Goal: Check status

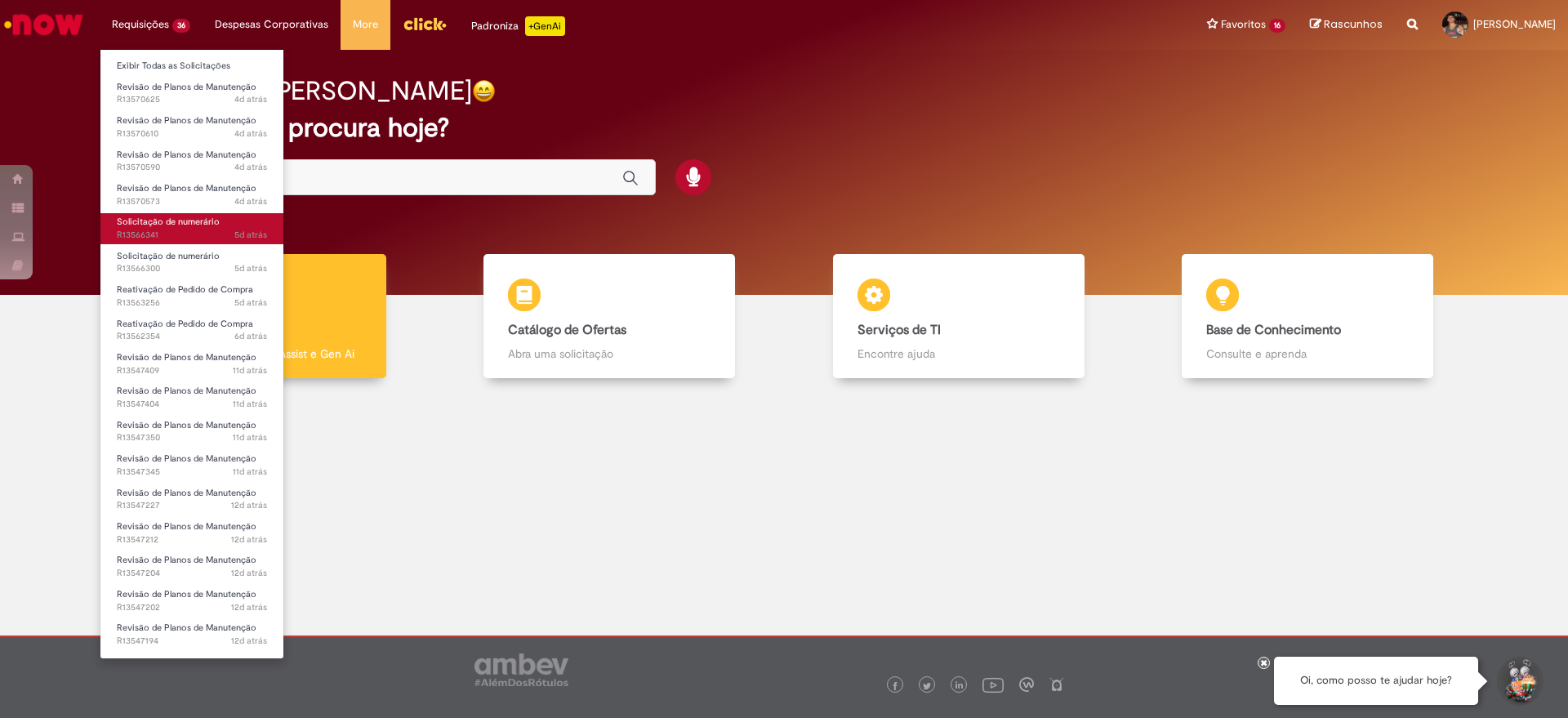
click at [183, 228] on link "Solicitação de numerário 5d atrás 5 dias atrás R13566341" at bounding box center [192, 228] width 183 height 31
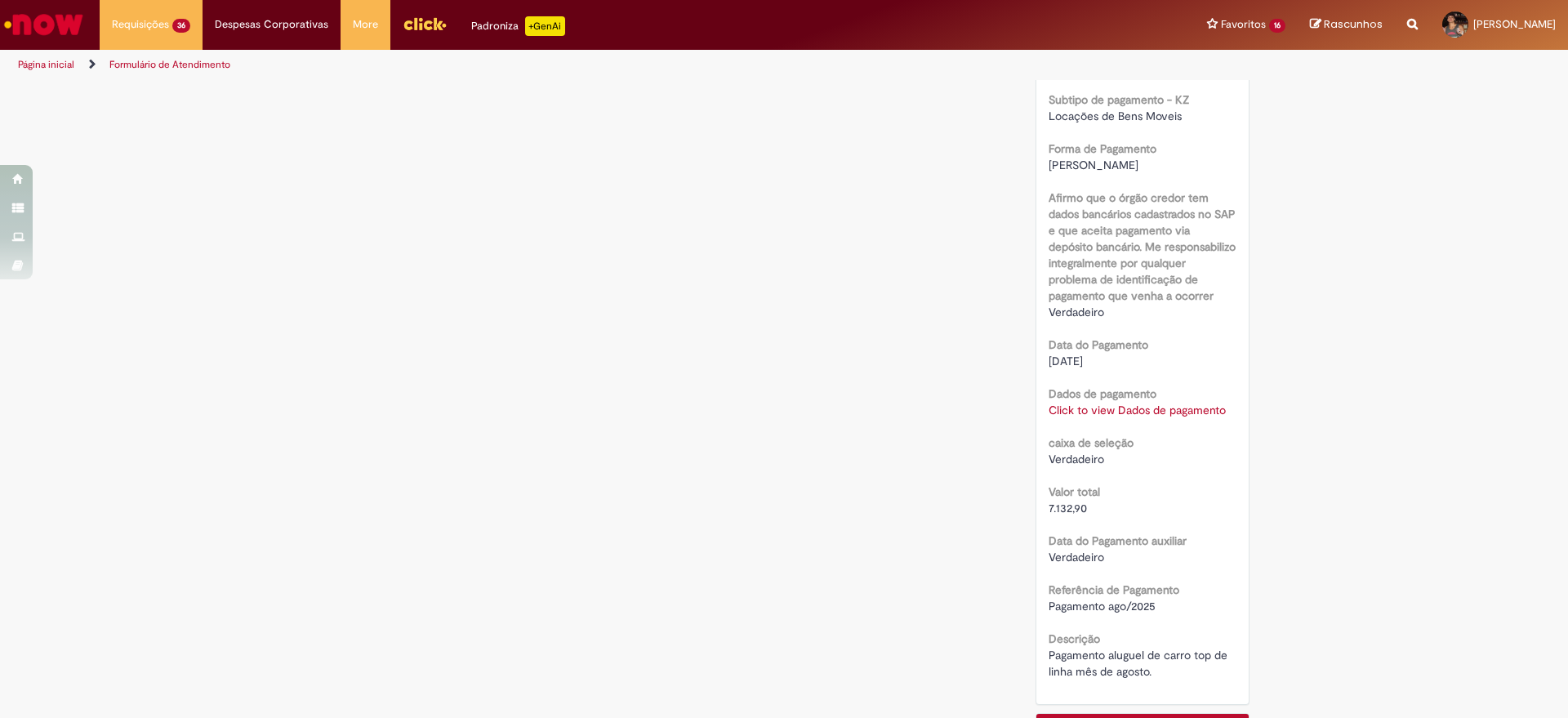
scroll to position [1327, 0]
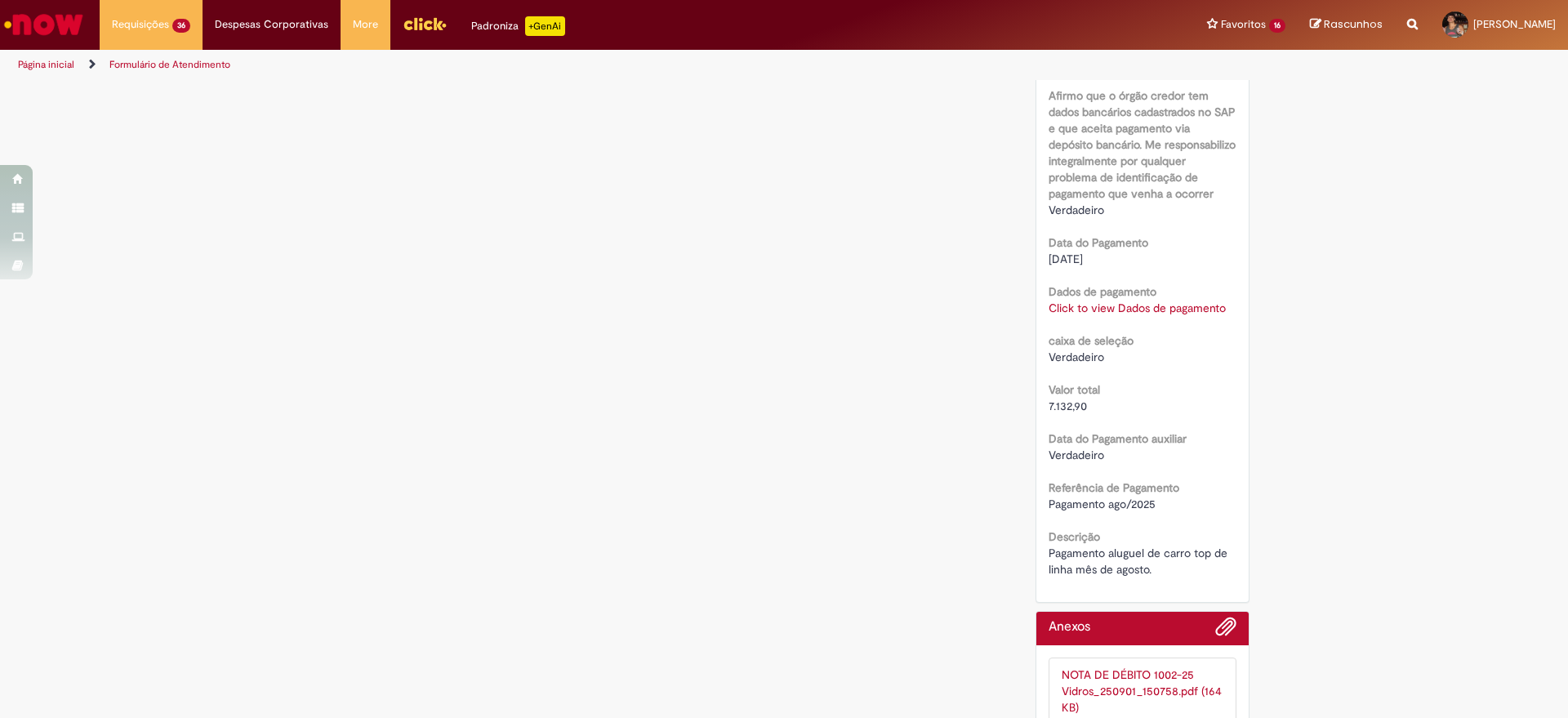
click at [1139, 312] on link "Click to view Dados de pagamento" at bounding box center [1137, 307] width 177 height 14
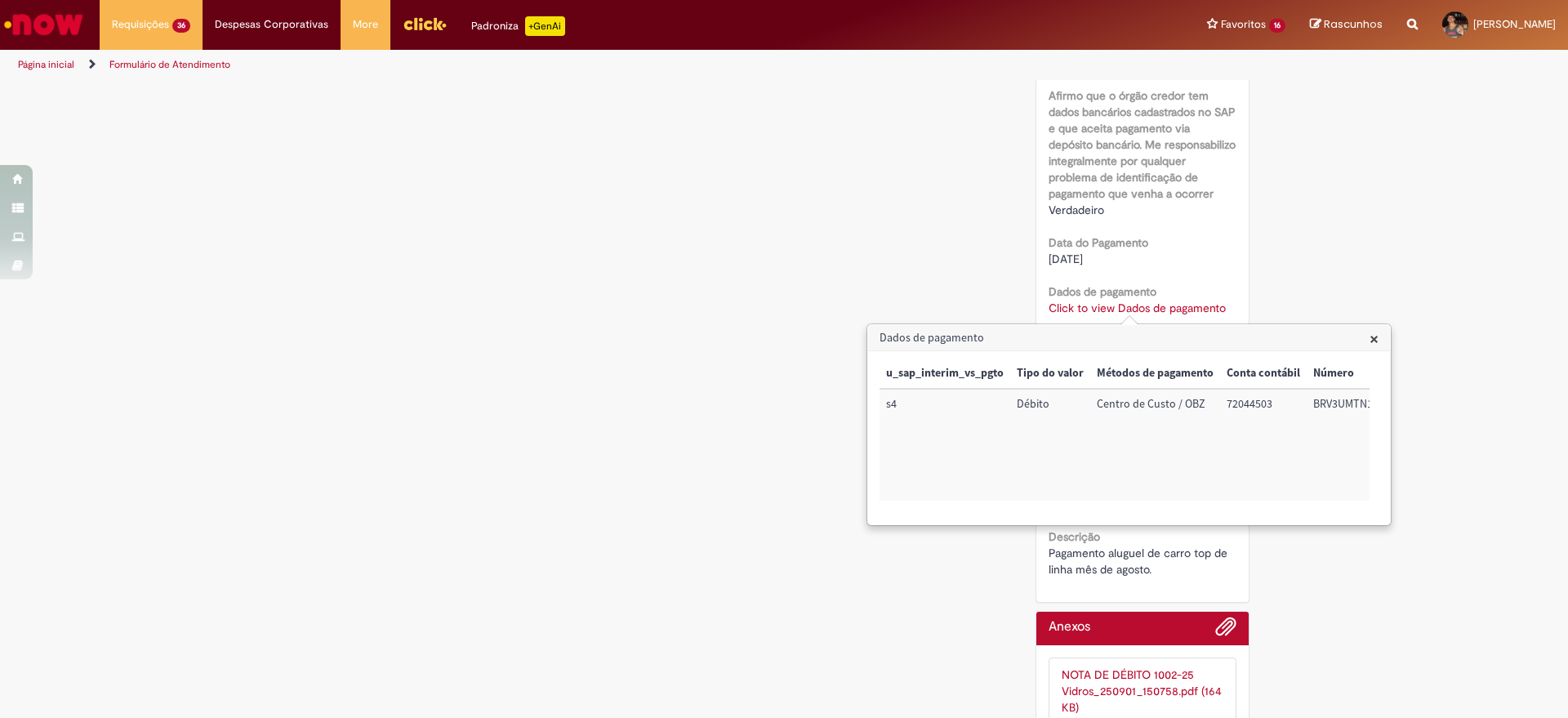
click at [1374, 339] on span "×" at bounding box center [1374, 339] width 9 height 22
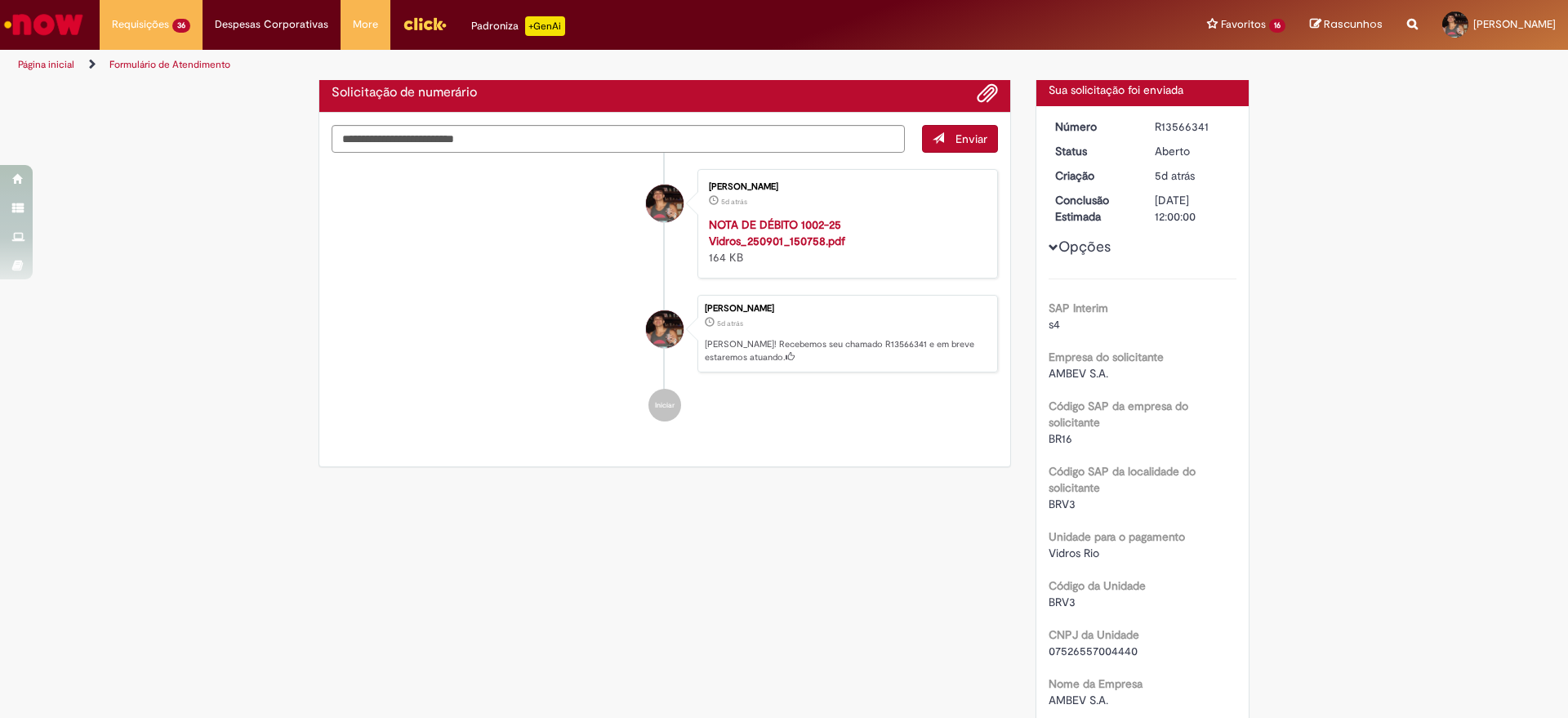
scroll to position [0, 0]
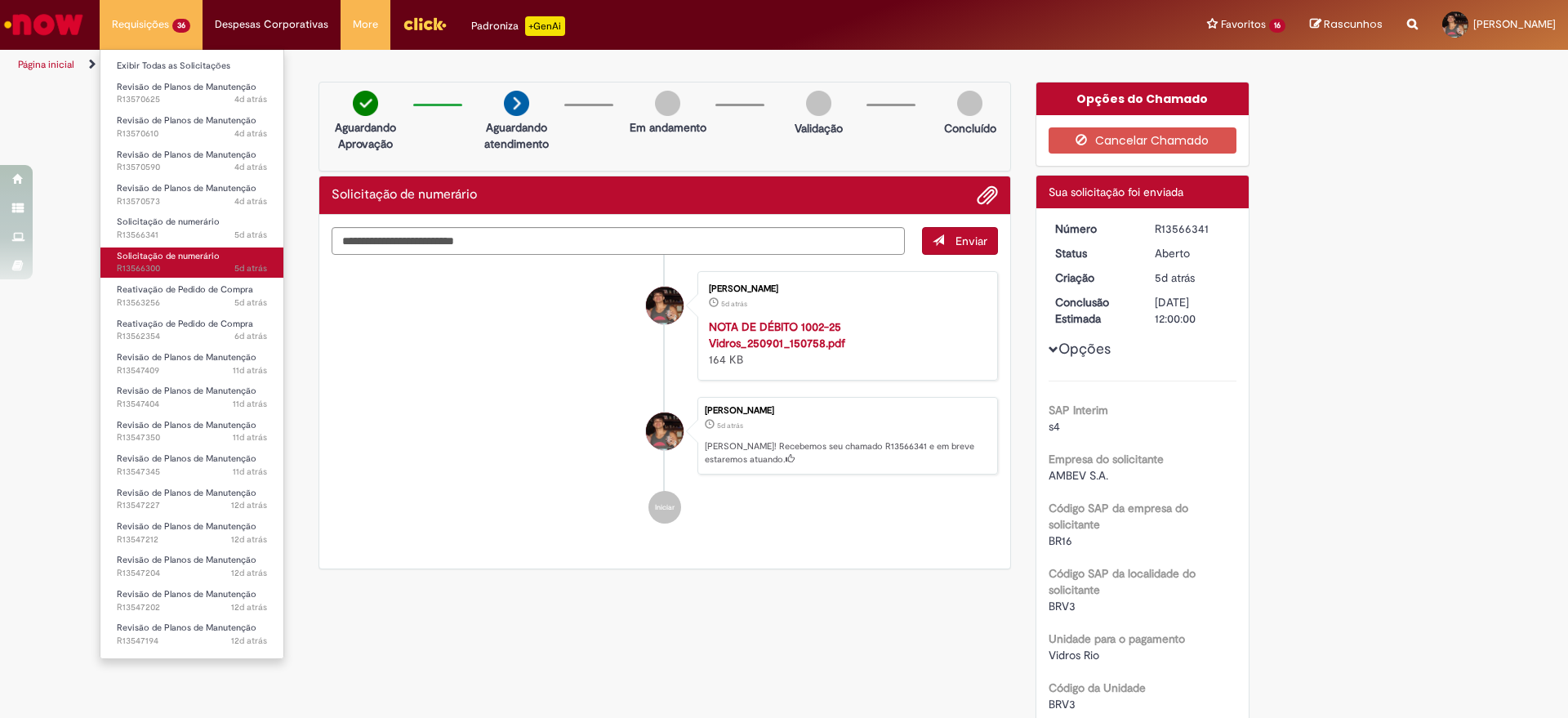
click at [185, 263] on span "5d atrás 5 dias atrás R13566300" at bounding box center [192, 268] width 150 height 13
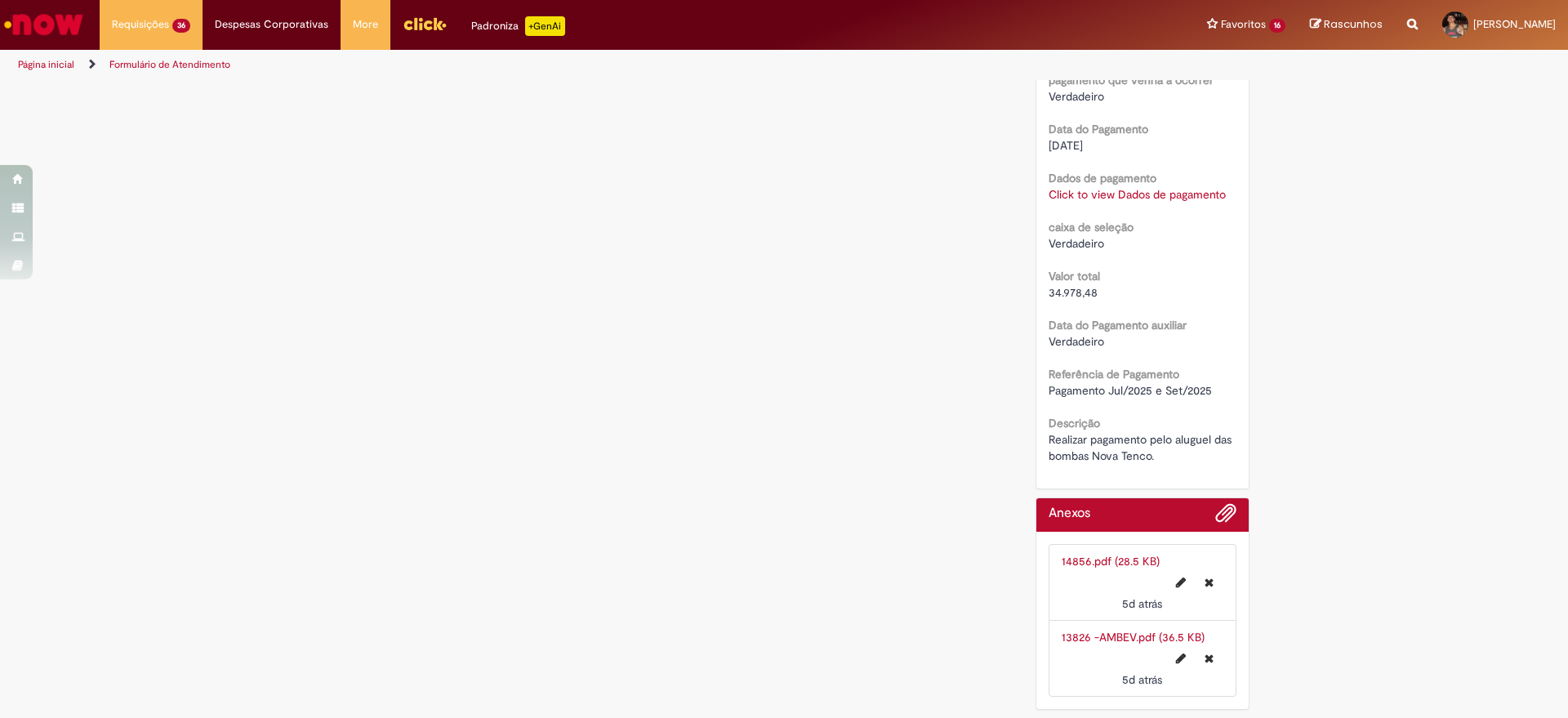
scroll to position [1135, 0]
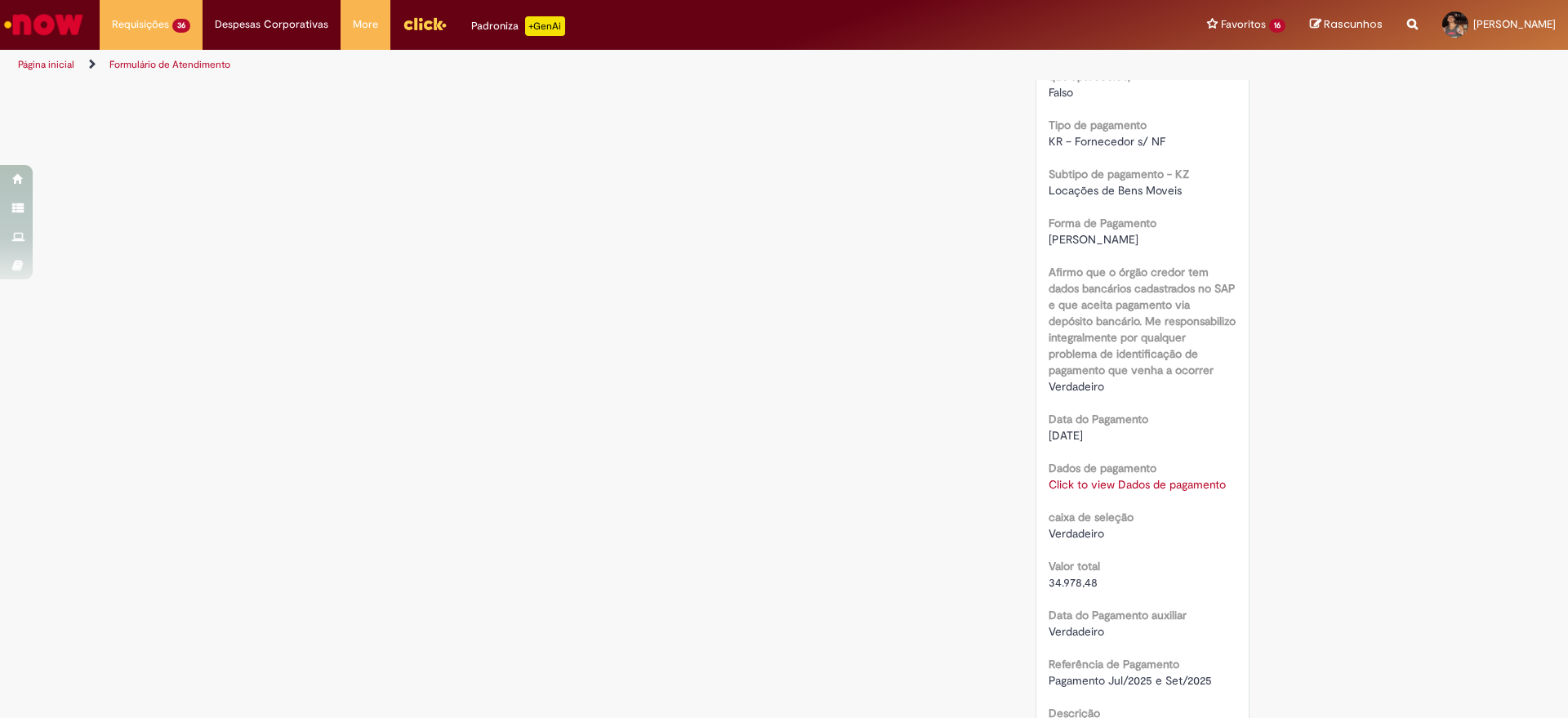
click at [1168, 491] on link "Click to view Dados de pagamento" at bounding box center [1137, 484] width 177 height 14
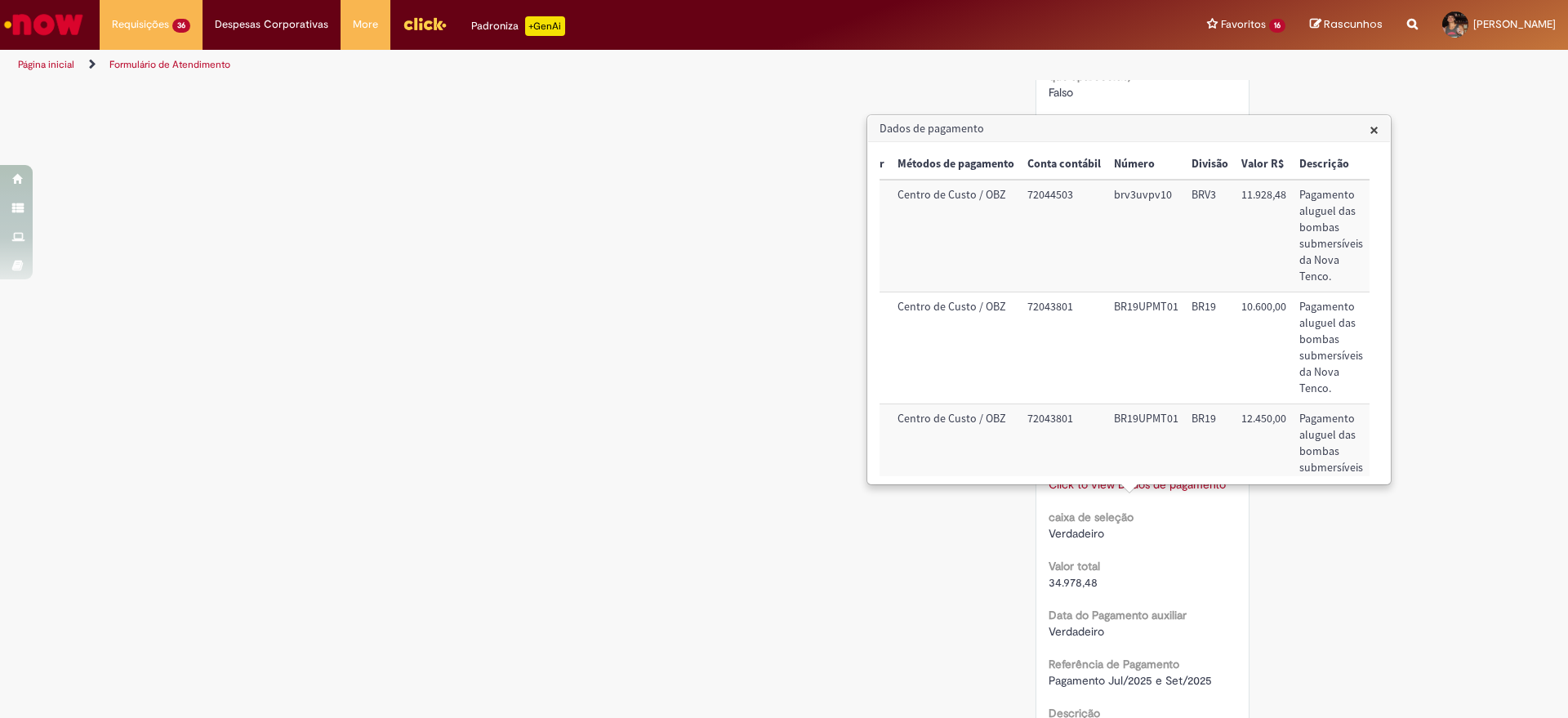
scroll to position [0, 214]
click at [1378, 127] on span "×" at bounding box center [1374, 130] width 9 height 22
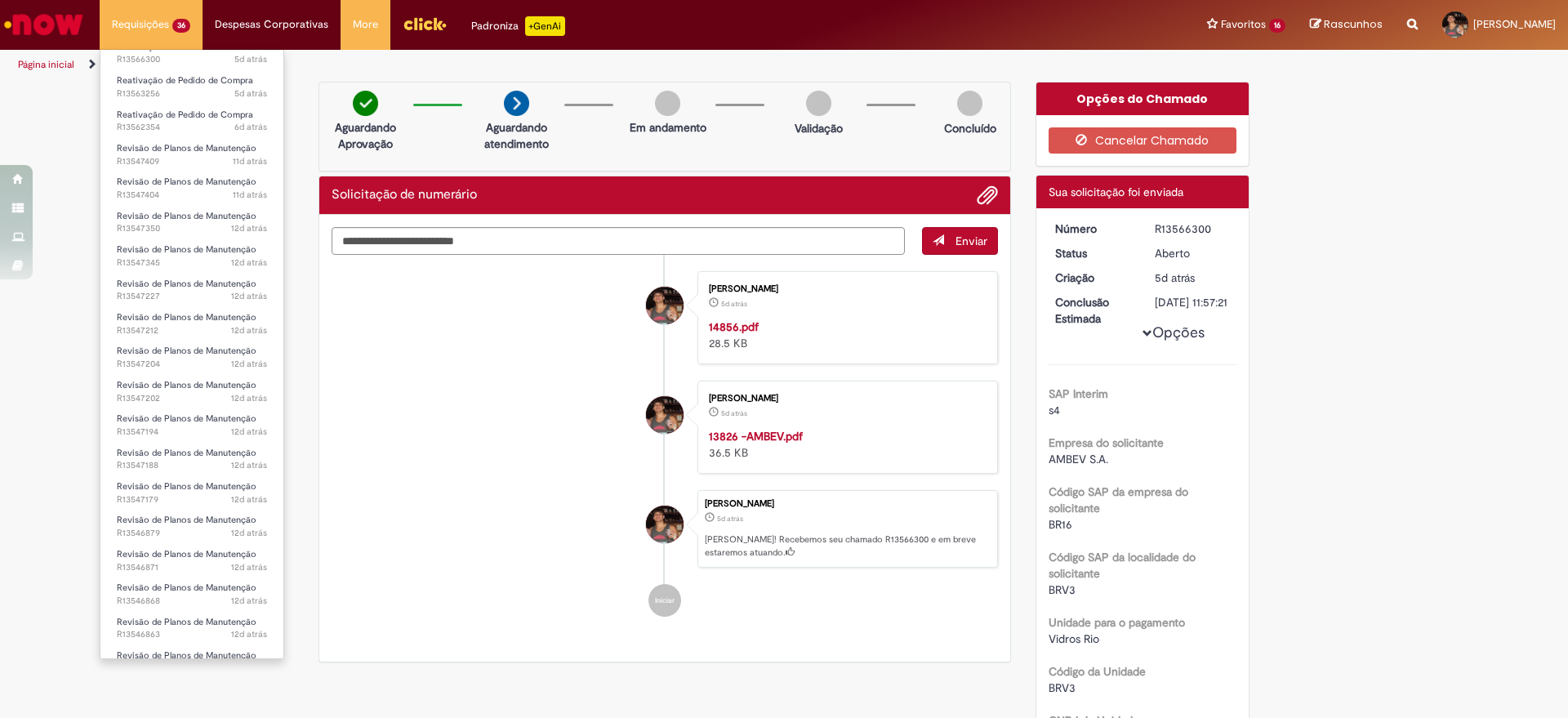
scroll to position [194, 0]
